Goal: Information Seeking & Learning: Check status

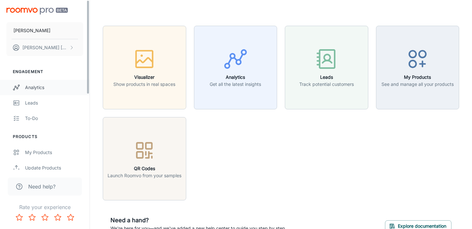
click at [30, 81] on link "Analytics" at bounding box center [45, 87] width 90 height 15
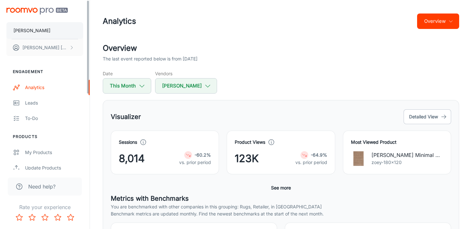
click at [64, 33] on button "[PERSON_NAME]" at bounding box center [44, 30] width 77 height 17
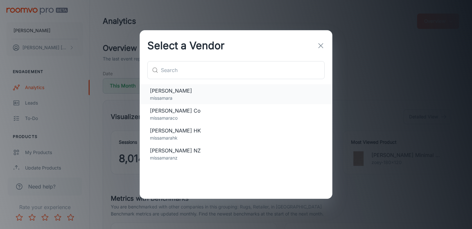
click at [196, 95] on p "missamara" at bounding box center [236, 97] width 172 height 7
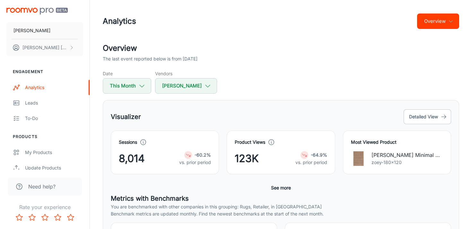
click at [439, 18] on button "Overview" at bounding box center [438, 20] width 42 height 15
click at [398, 15] on div at bounding box center [236, 114] width 472 height 229
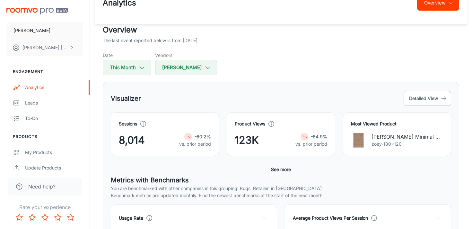
scroll to position [21, 0]
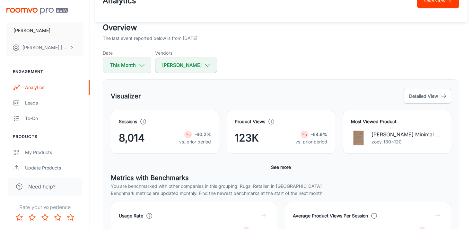
click at [205, 143] on p "vs. prior period" at bounding box center [195, 141] width 32 height 7
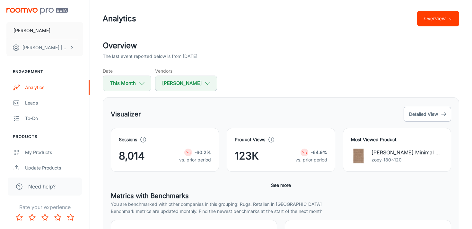
scroll to position [0, 0]
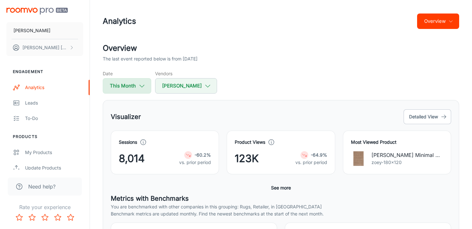
click at [135, 86] on button "This Month" at bounding box center [127, 85] width 49 height 15
select select "8"
select select "2025"
select select "8"
select select "2025"
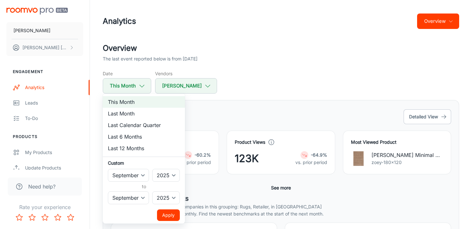
click at [220, 122] on div at bounding box center [236, 114] width 472 height 229
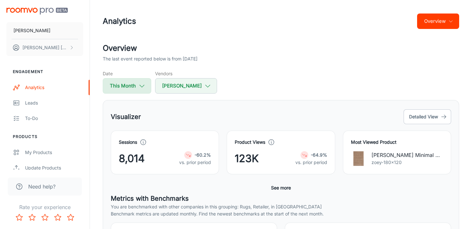
click at [137, 82] on button "This Month" at bounding box center [127, 85] width 49 height 15
select select "8"
select select "2025"
select select "8"
select select "2025"
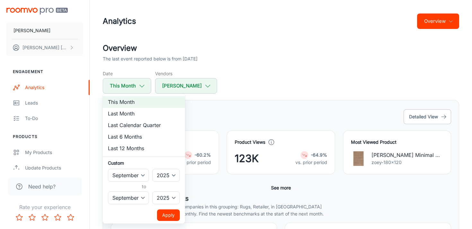
click at [142, 137] on li "Last 6 Months" at bounding box center [144, 137] width 82 height 12
select select "2"
select select "7"
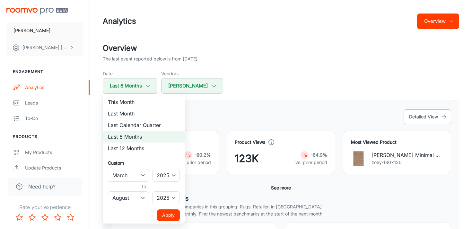
click at [140, 101] on li "This Month" at bounding box center [144, 102] width 82 height 12
select select "8"
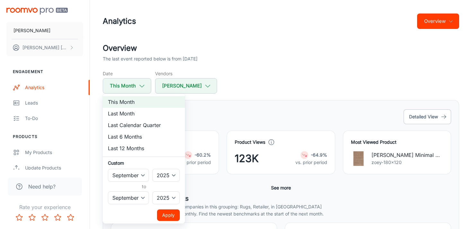
click at [174, 214] on button "Apply" at bounding box center [168, 215] width 23 height 12
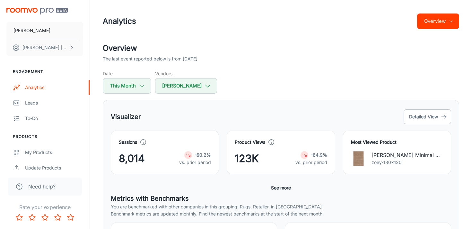
click at [200, 119] on div "Visualizer Detailed View" at bounding box center [281, 116] width 341 height 17
click at [22, 103] on link "Leads" at bounding box center [45, 102] width 90 height 15
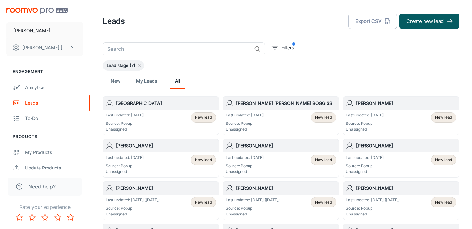
click at [24, 6] on div "[PERSON_NAME] [PERSON_NAME]" at bounding box center [45, 30] width 90 height 61
click at [26, 8] on img "scrollable content" at bounding box center [36, 11] width 61 height 7
